Goal: Task Accomplishment & Management: Use online tool/utility

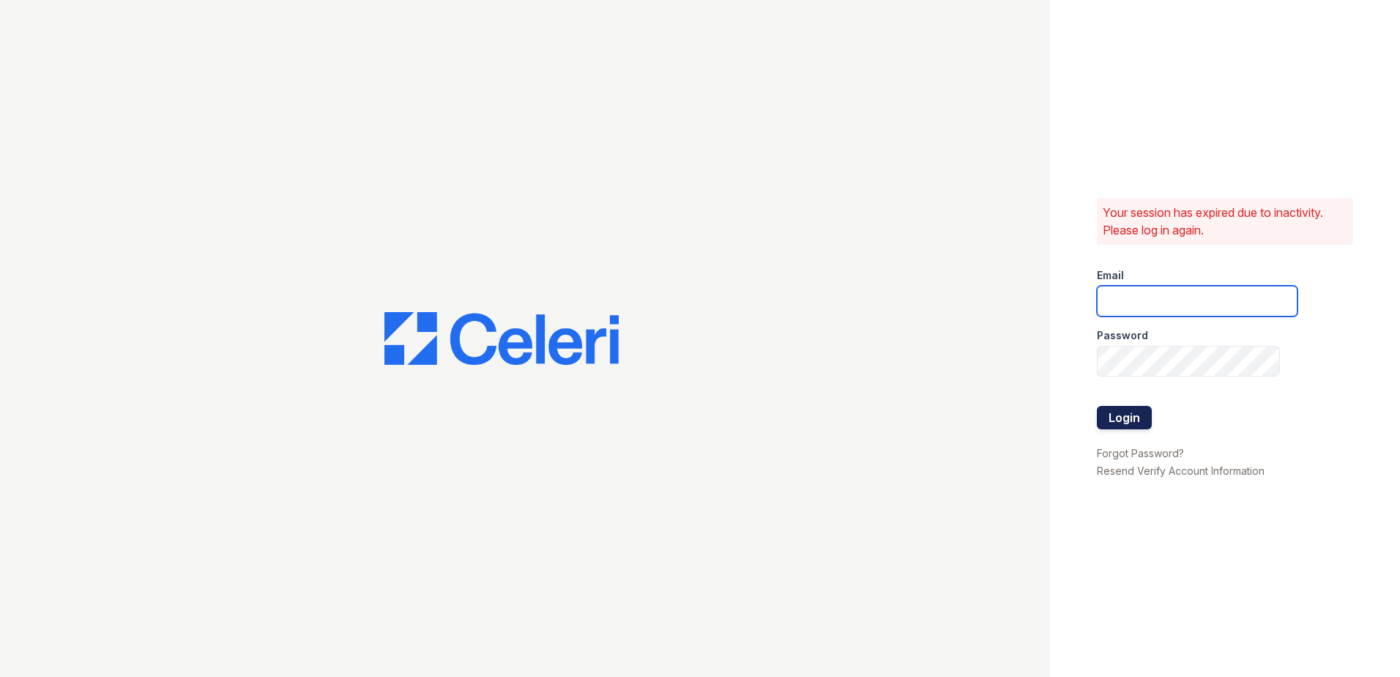
type input "kswanson@trinity-pm.com"
click at [1121, 417] on button "Login" at bounding box center [1124, 417] width 55 height 23
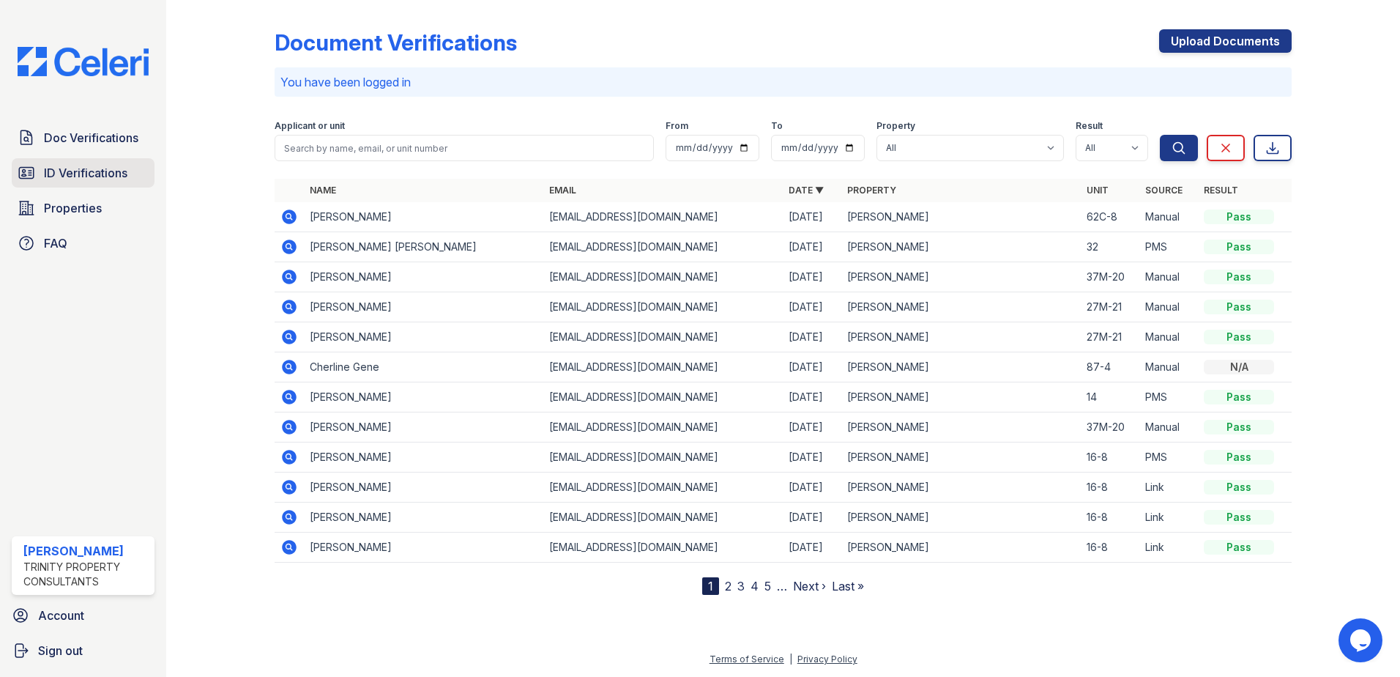
click at [105, 175] on span "ID Verifications" at bounding box center [85, 173] width 83 height 18
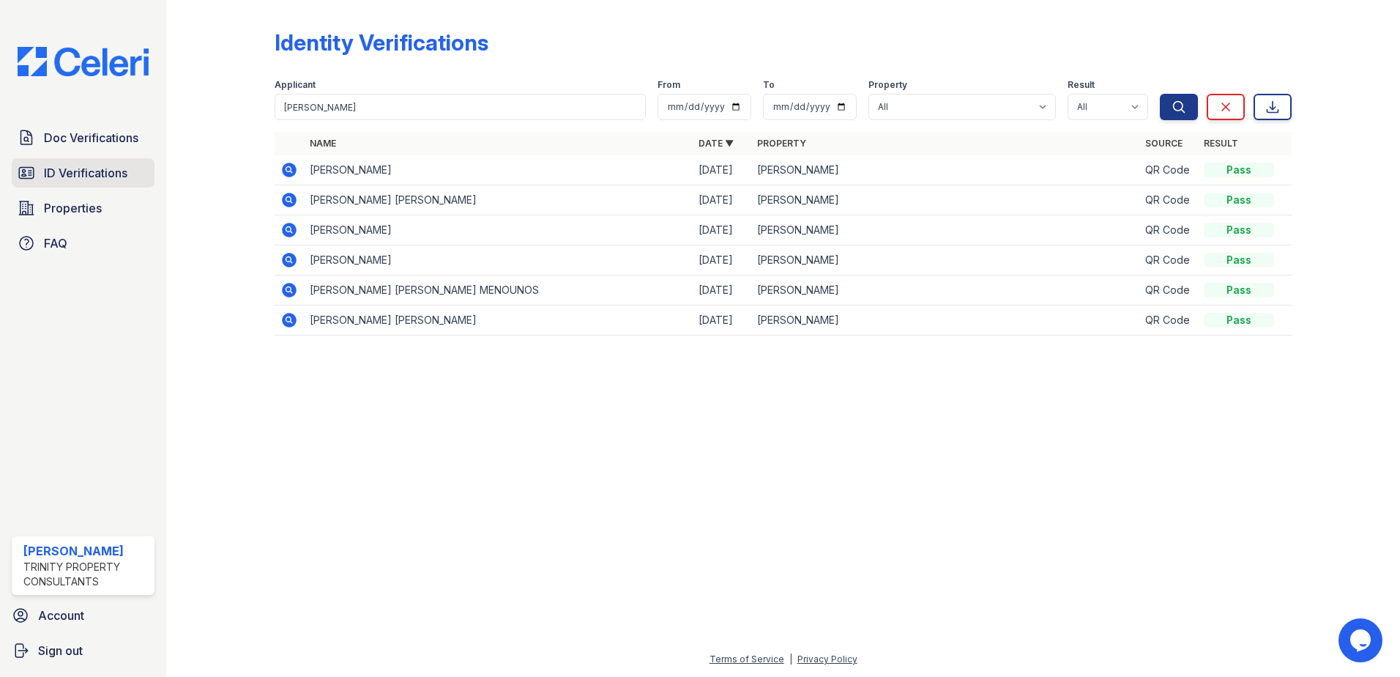
click at [78, 173] on span "ID Verifications" at bounding box center [85, 173] width 83 height 18
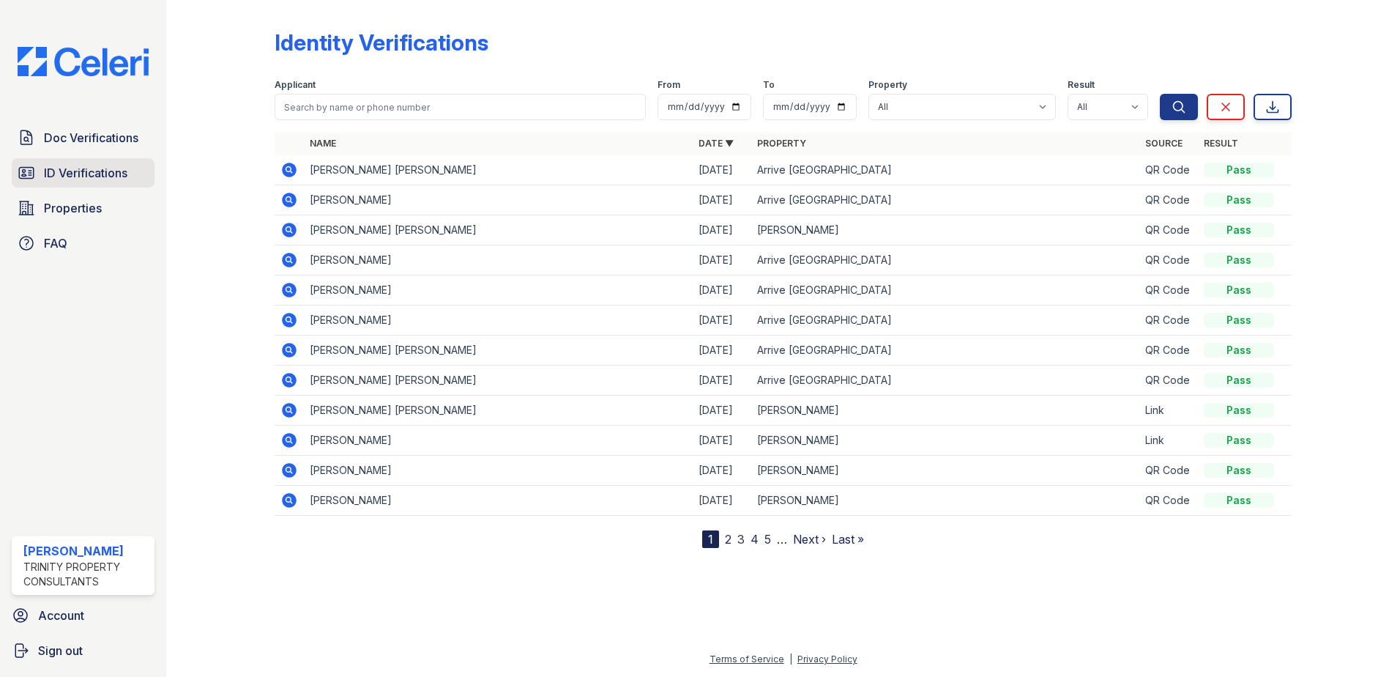
click at [81, 174] on span "ID Verifications" at bounding box center [85, 173] width 83 height 18
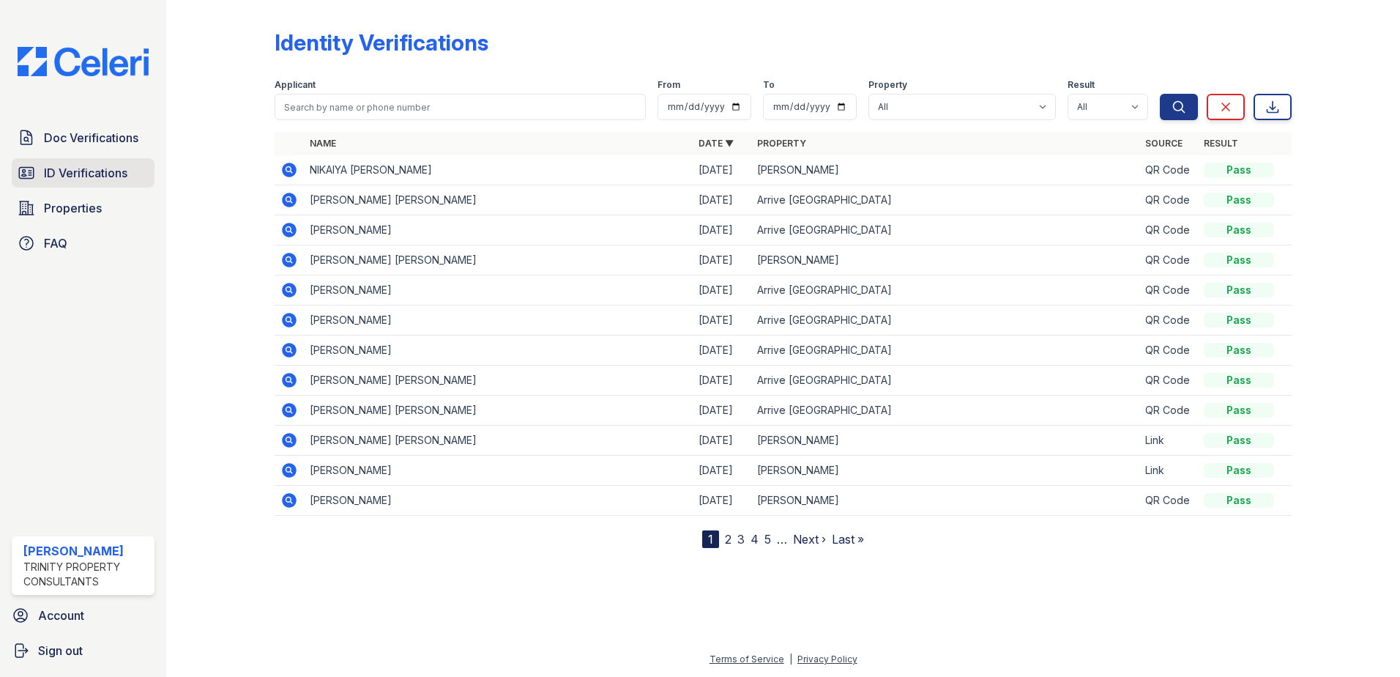
click at [73, 173] on span "ID Verifications" at bounding box center [85, 173] width 83 height 18
click at [96, 168] on span "ID Verifications" at bounding box center [85, 173] width 83 height 18
